Goal: Task Accomplishment & Management: Use online tool/utility

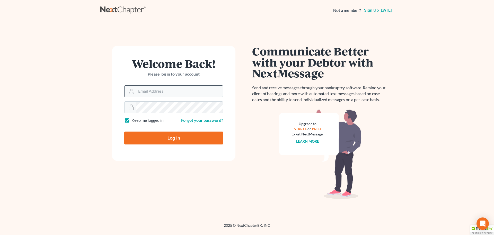
click at [174, 88] on input "Email Address" at bounding box center [179, 91] width 87 height 11
type input "[EMAIL_ADDRESS][DOMAIN_NAME]"
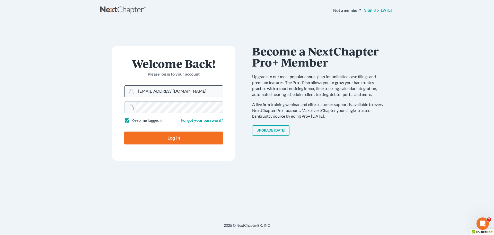
click at [124, 131] on input "Log In" at bounding box center [173, 137] width 99 height 13
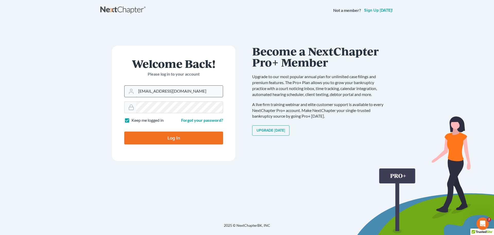
type input "Thinking..."
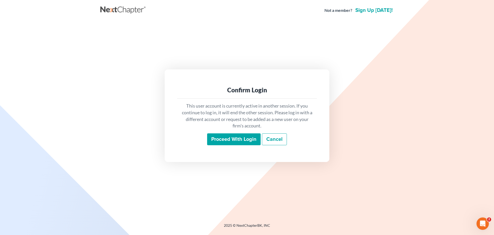
click at [243, 141] on input "Proceed with login" at bounding box center [234, 139] width 54 height 12
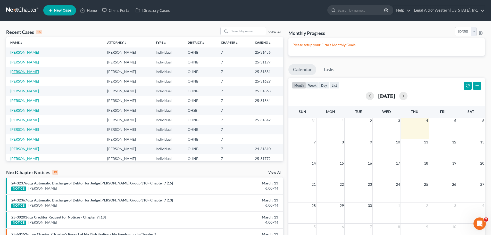
click at [24, 72] on link "Cready, Timothy" at bounding box center [24, 71] width 29 height 4
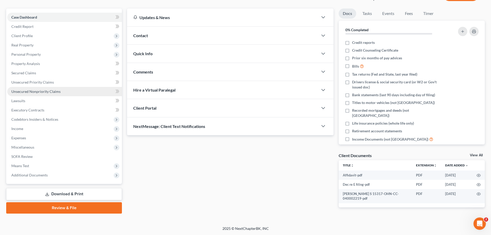
scroll to position [41, 0]
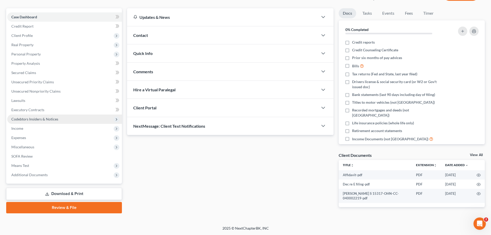
click at [83, 117] on span "Codebtors Insiders & Notices" at bounding box center [64, 118] width 115 height 9
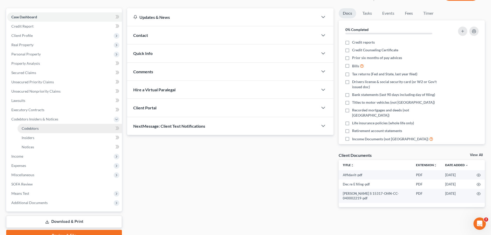
click at [77, 130] on link "Codebtors" at bounding box center [70, 128] width 104 height 9
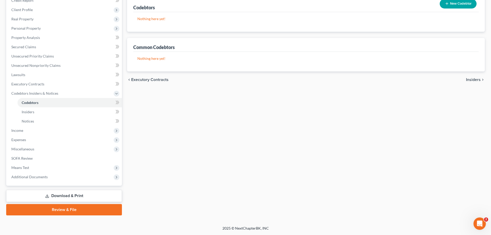
click at [469, 80] on span "Insiders" at bounding box center [473, 80] width 15 height 4
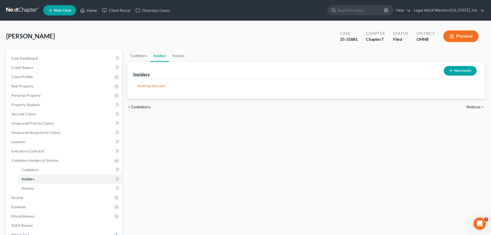
click at [479, 106] on span "Notices" at bounding box center [473, 107] width 14 height 4
